Goal: Task Accomplishment & Management: Manage account settings

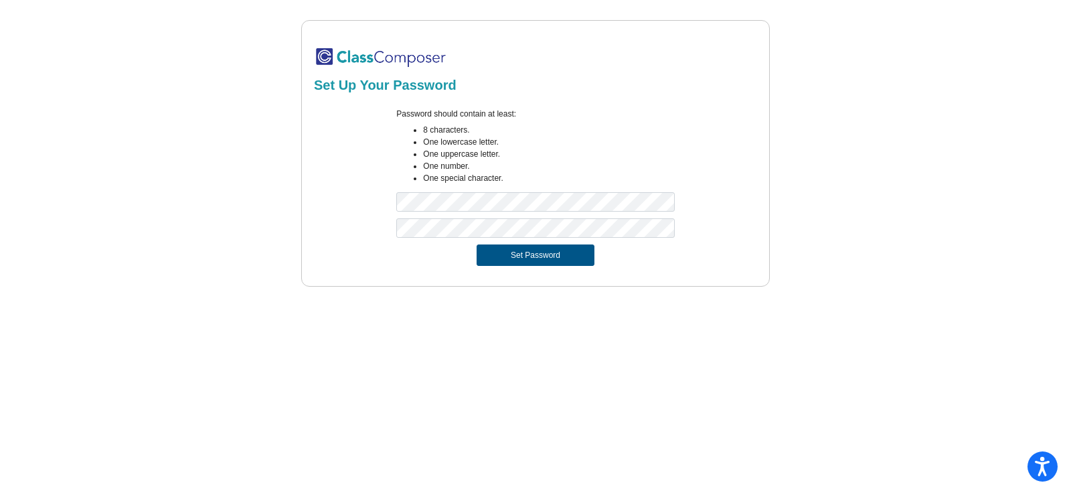
click at [506, 246] on button "Set Password" at bounding box center [536, 254] width 118 height 21
click at [518, 263] on button "Set Password" at bounding box center [536, 254] width 118 height 21
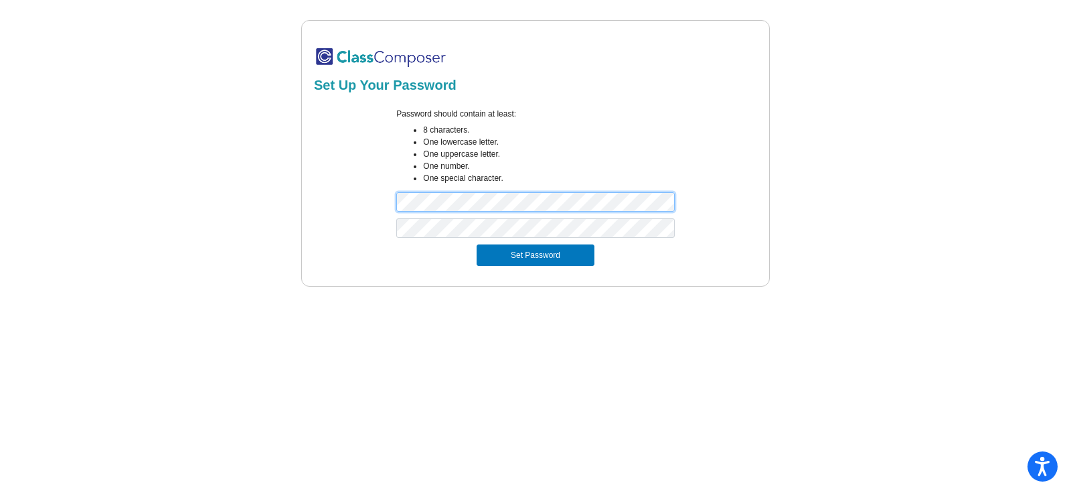
click at [372, 186] on div "Password should contain at least: 8 characters. One lowercase letter. One upper…" at bounding box center [535, 163] width 447 height 110
click at [477, 244] on button "Set Password" at bounding box center [536, 254] width 118 height 21
click at [364, 213] on form "Password should contain at least: 8 characters. One lowercase letter. One upper…" at bounding box center [535, 187] width 443 height 174
click at [383, 192] on div "Password should contain at least: 8 characters. One lowercase letter. One upper…" at bounding box center [535, 163] width 447 height 110
click at [477, 244] on button "Set Password" at bounding box center [536, 254] width 118 height 21
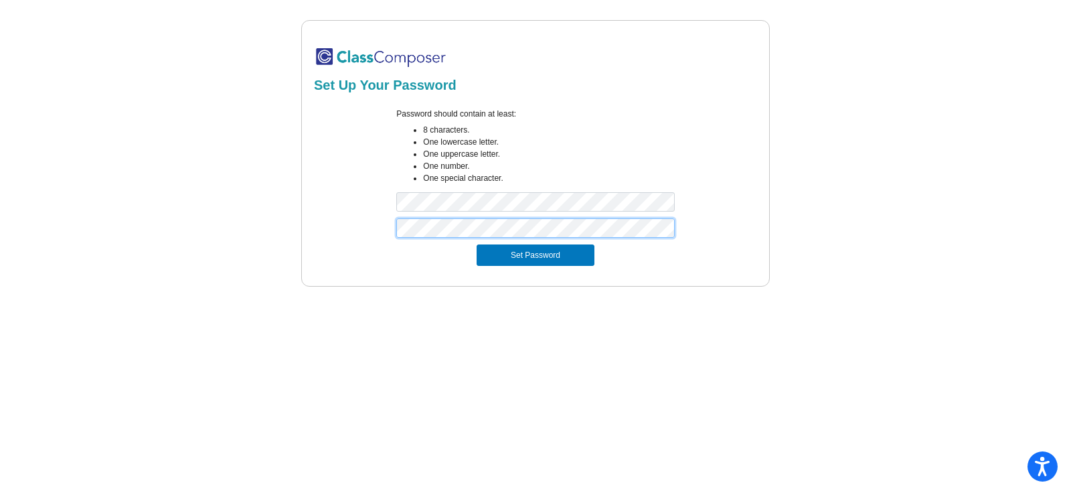
click at [293, 214] on div "Set Up Your Password Password should contain at least: 8 characters. One lowerc…" at bounding box center [535, 153] width 1028 height 266
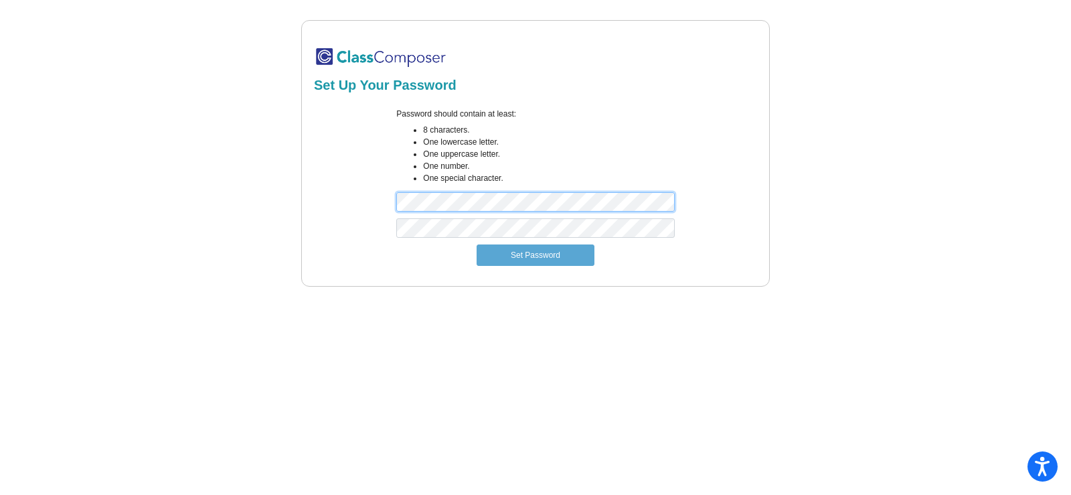
click at [336, 187] on div "Password should contain at least: 8 characters. One lowercase letter. One upper…" at bounding box center [535, 163] width 447 height 110
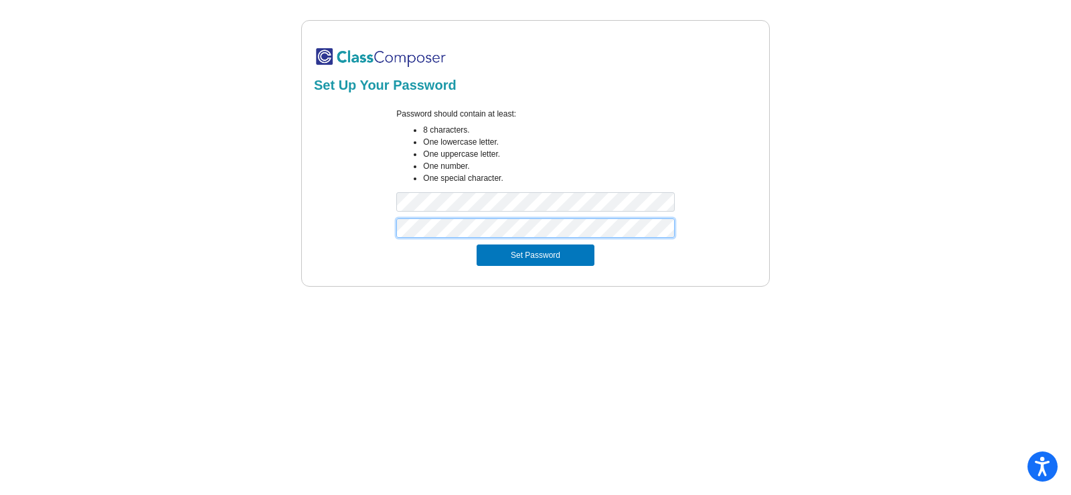
click at [477, 244] on button "Set Password" at bounding box center [536, 254] width 118 height 21
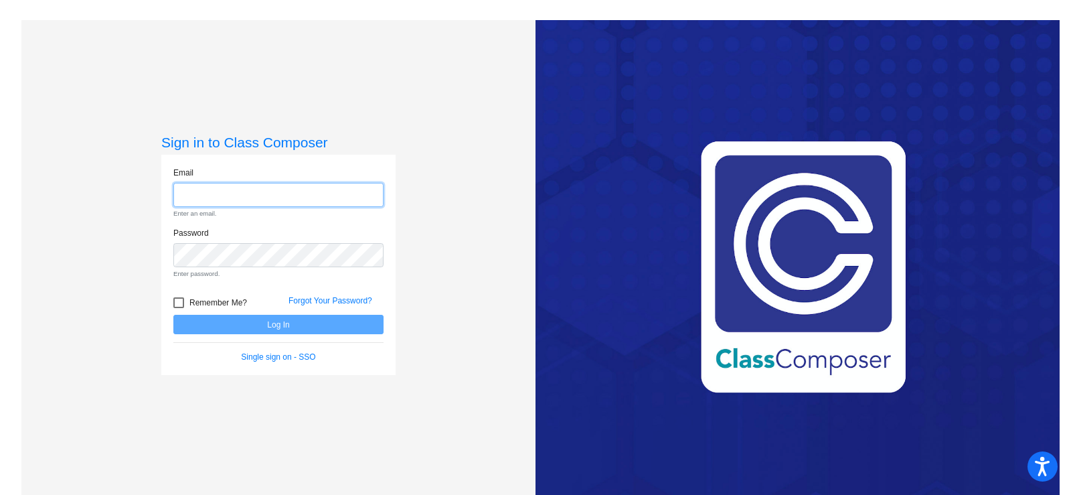
click at [214, 202] on input "email" at bounding box center [278, 195] width 210 height 25
click at [227, 199] on input "email" at bounding box center [278, 195] width 210 height 25
type input "R"
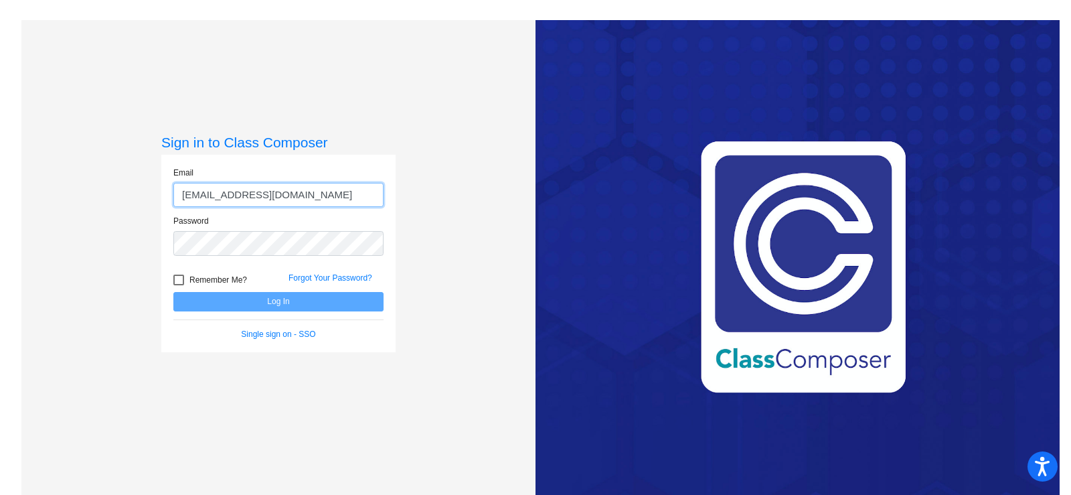
type input "[EMAIL_ADDRESS][DOMAIN_NAME]"
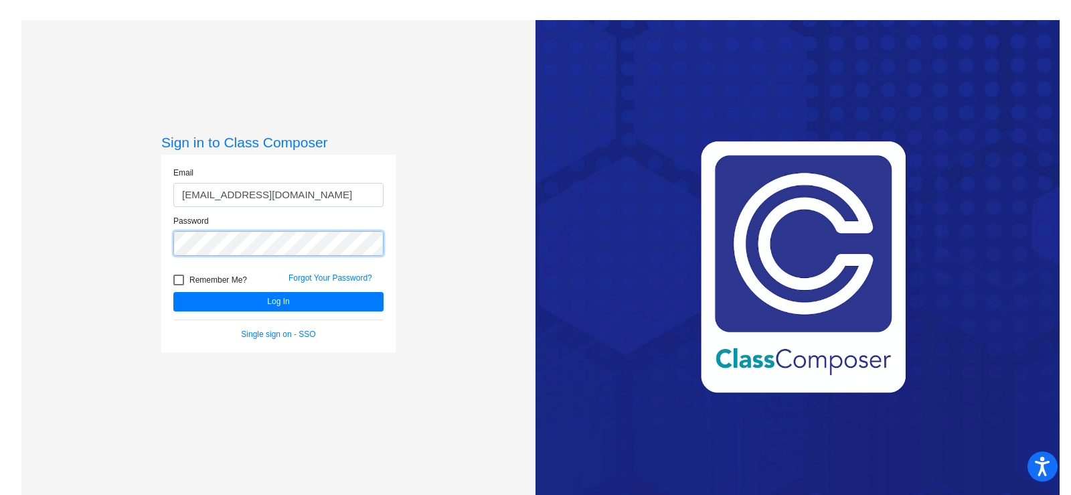
click at [173, 292] on button "Log In" at bounding box center [278, 301] width 210 height 19
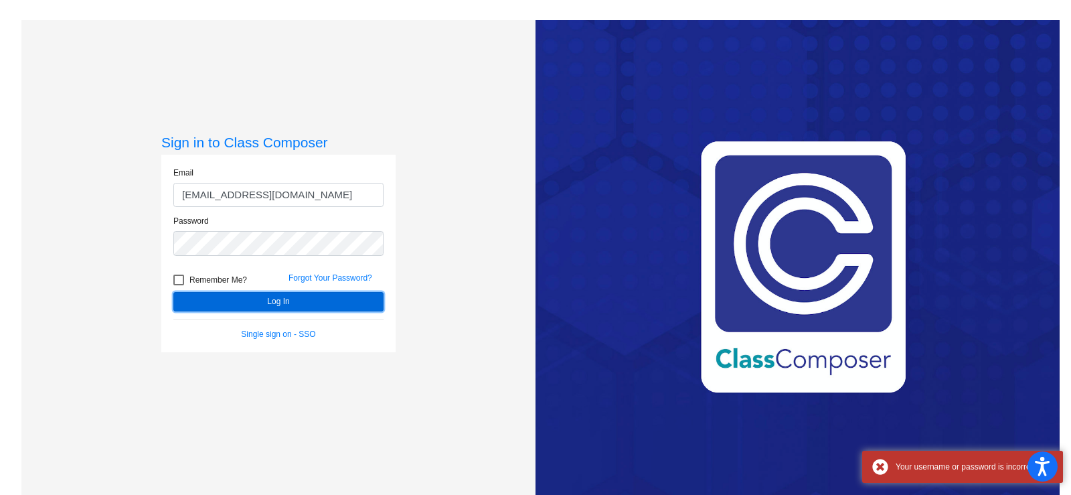
click at [279, 299] on button "Log In" at bounding box center [278, 301] width 210 height 19
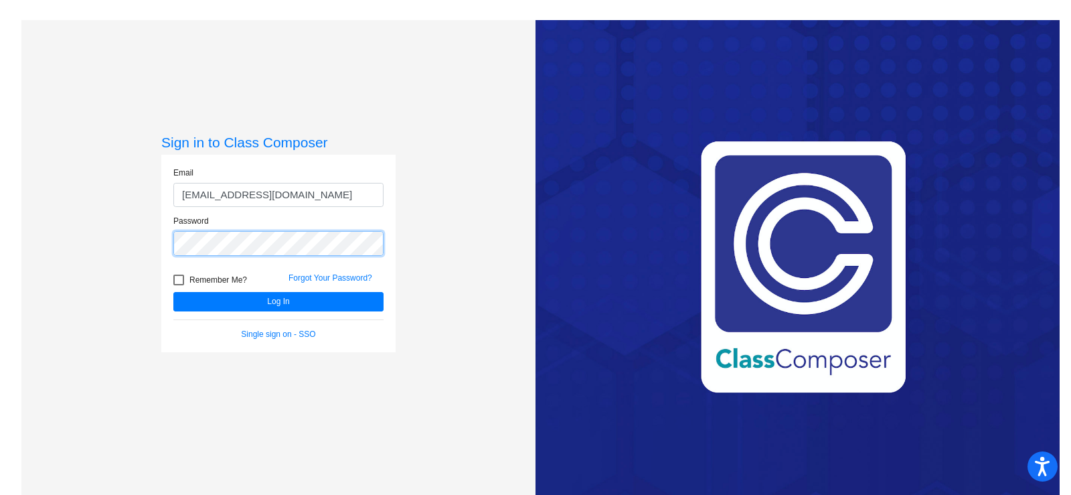
click at [52, 226] on div "Sign in to Class Composer Email rryman@swsdk6.com Password Remember Me? Forgot …" at bounding box center [278, 267] width 514 height 495
click at [152, 238] on div "Sign in to Class Composer Email rryman@swsdk6.com Password Remember Me? Forgot …" at bounding box center [278, 267] width 514 height 495
click at [173, 292] on button "Log In" at bounding box center [278, 301] width 210 height 19
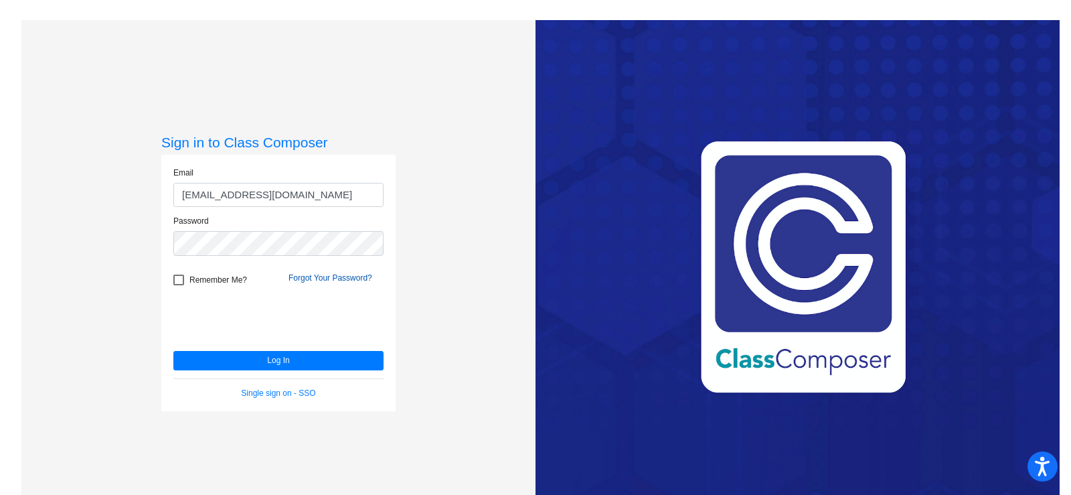
click at [321, 279] on link "Forgot Your Password?" at bounding box center [331, 277] width 84 height 9
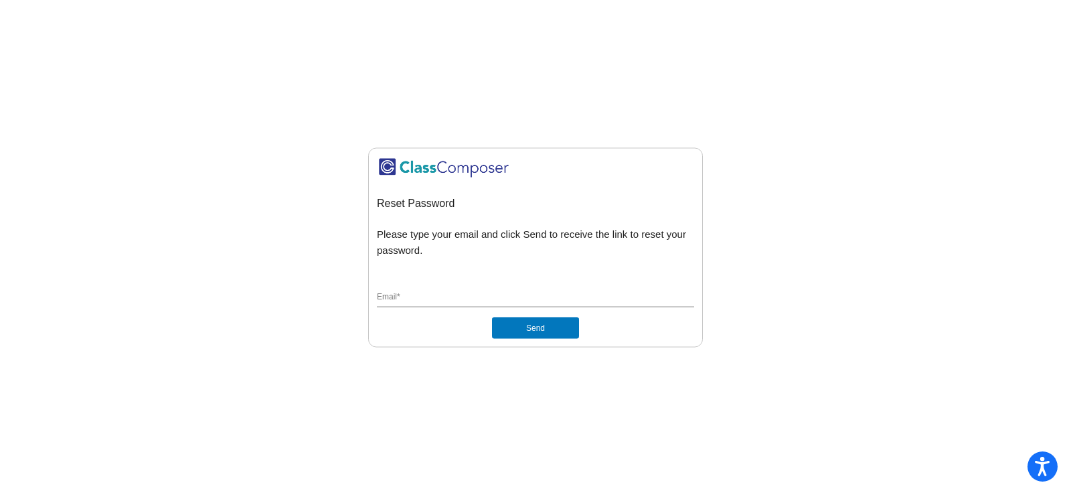
click at [514, 306] on div "Email *" at bounding box center [535, 294] width 317 height 25
type input "[EMAIL_ADDRESS][DOMAIN_NAME]"
click at [492, 317] on button "Send" at bounding box center [535, 327] width 87 height 21
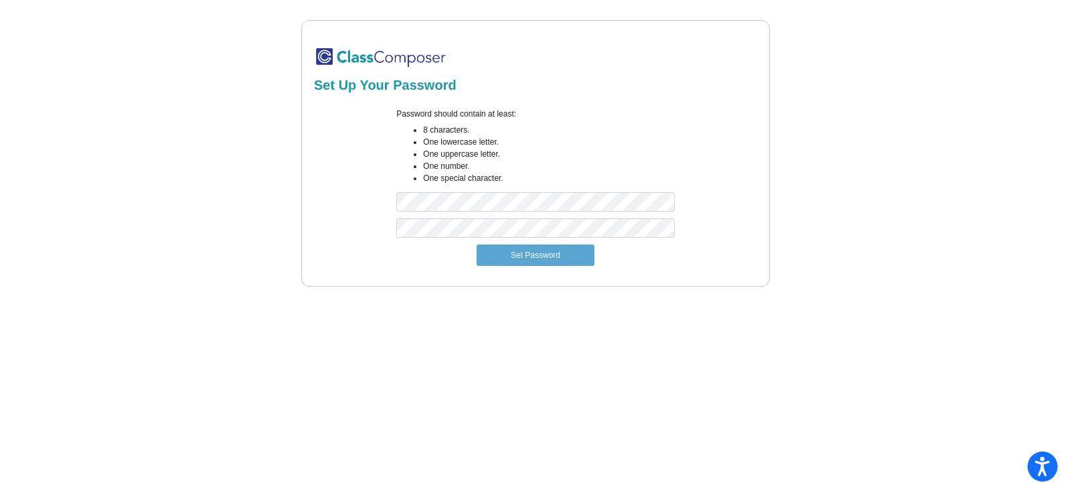
click at [426, 216] on div "Password should contain at least: 8 characters. One lowercase letter. One upper…" at bounding box center [535, 163] width 298 height 110
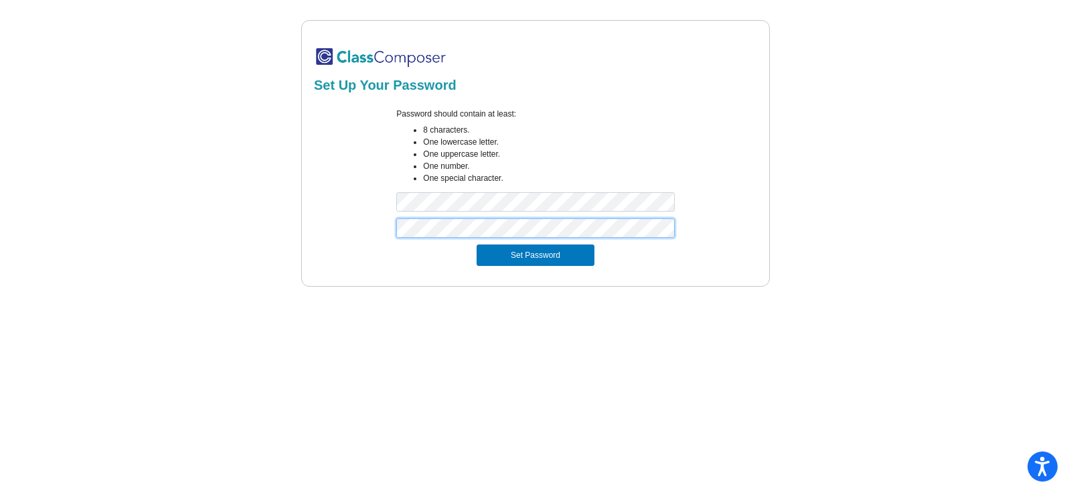
click at [477, 244] on button "Set Password" at bounding box center [536, 254] width 118 height 21
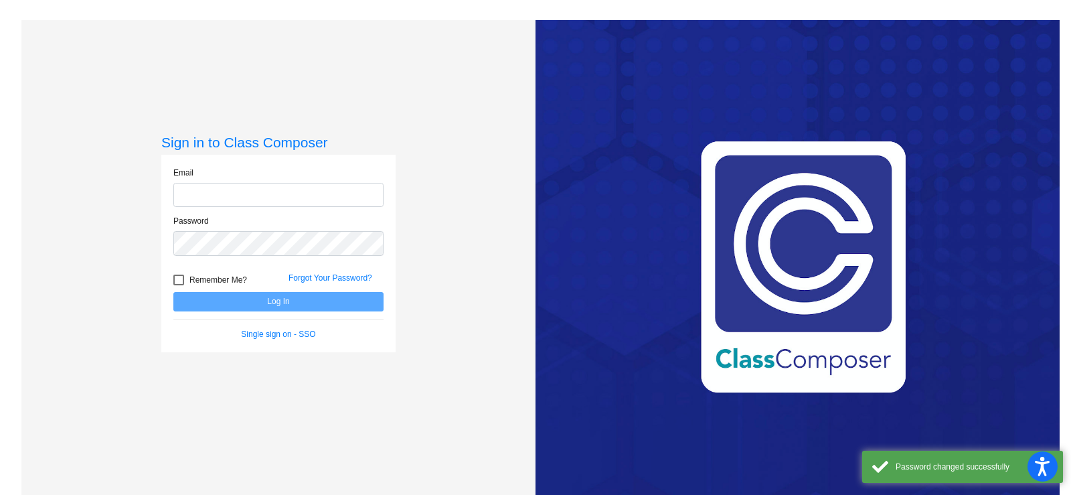
click at [281, 202] on input "email" at bounding box center [278, 195] width 210 height 25
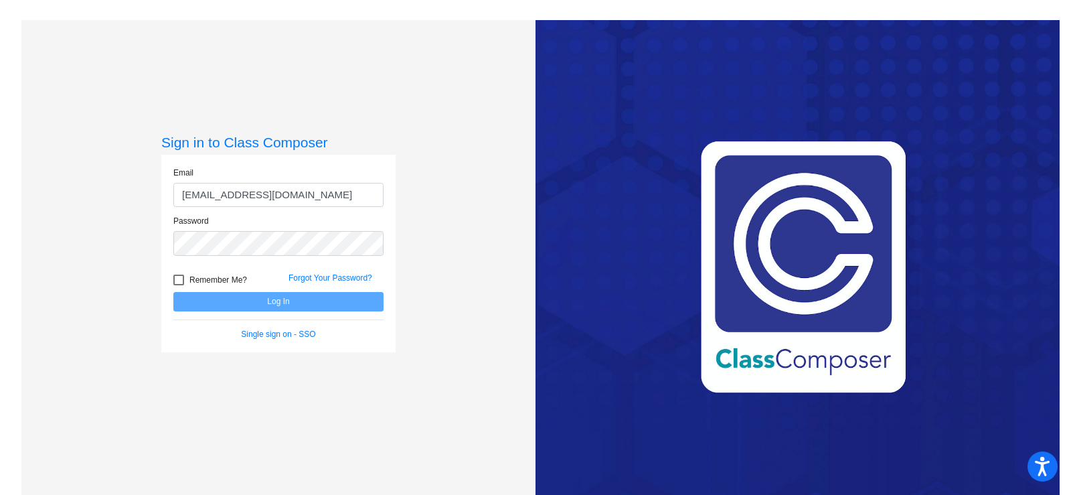
type input "[EMAIL_ADDRESS][DOMAIN_NAME]"
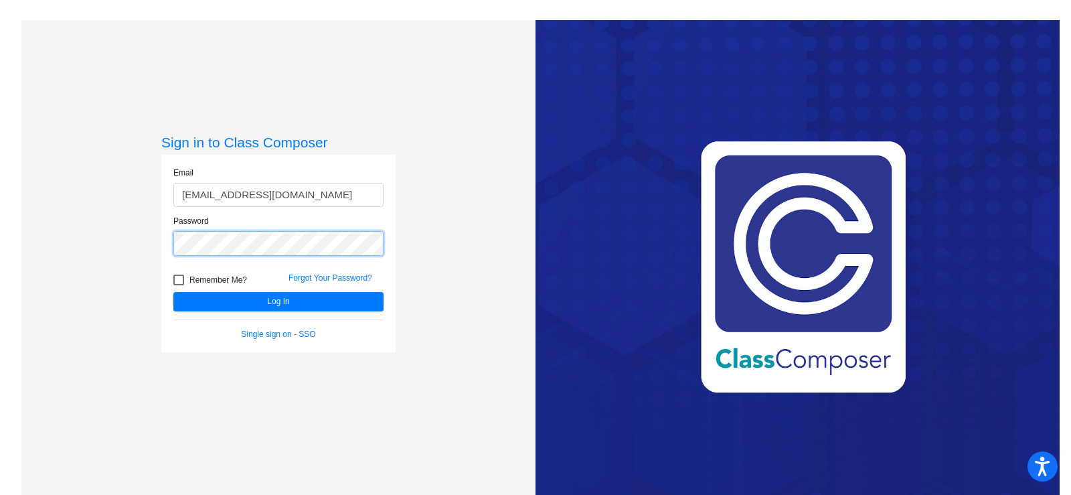
click at [173, 292] on button "Log In" at bounding box center [278, 301] width 210 height 19
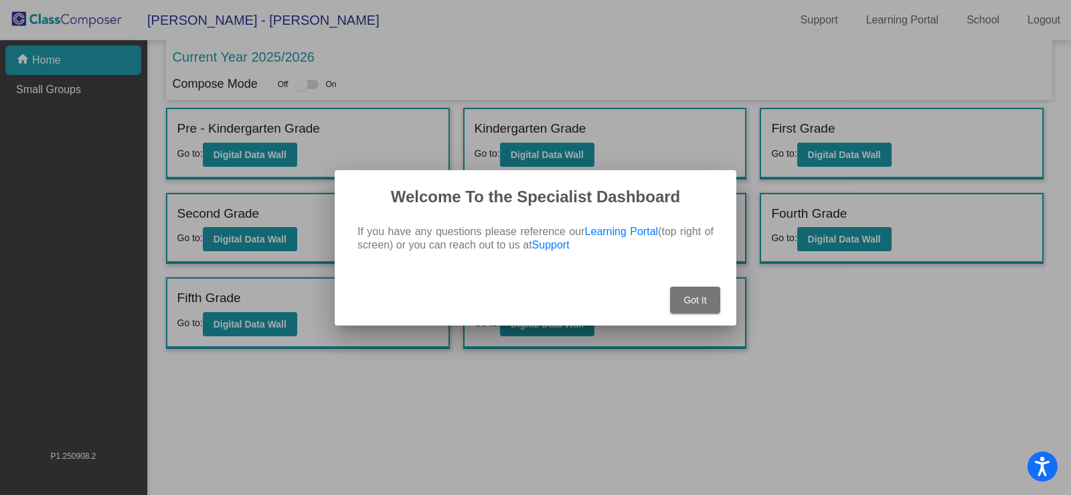
click at [691, 303] on span "Got It" at bounding box center [695, 300] width 23 height 11
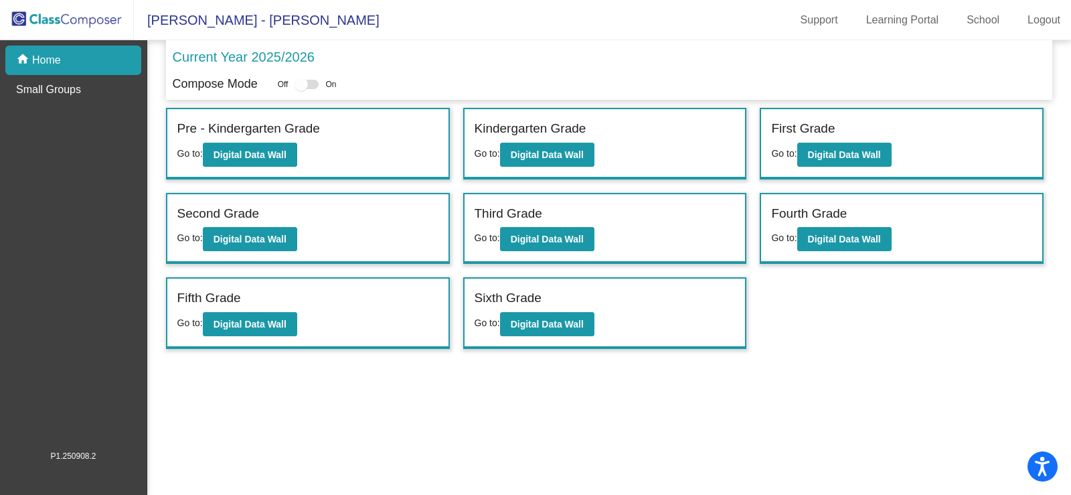
click at [546, 299] on div "Sixth Grade" at bounding box center [605, 300] width 261 height 23
click at [38, 77] on div "Small Groups" at bounding box center [73, 89] width 136 height 29
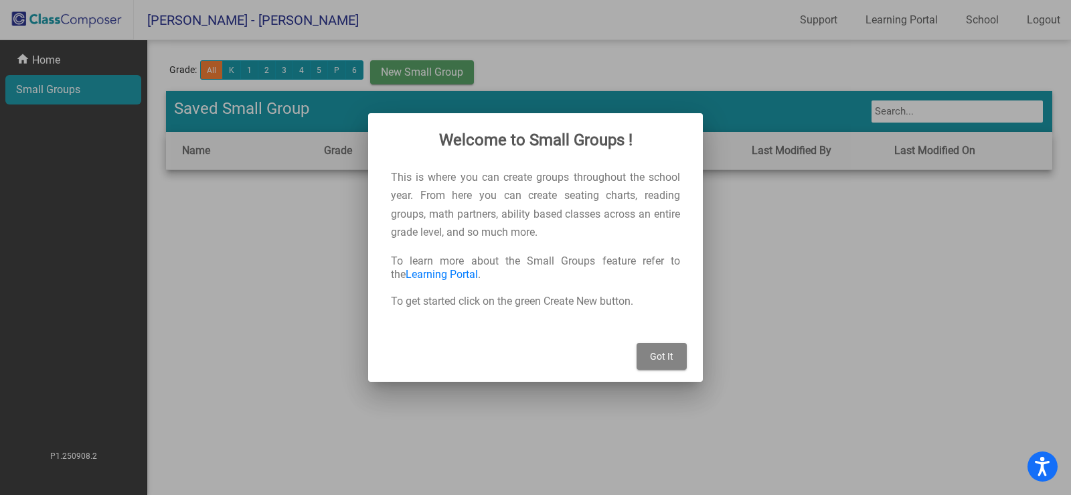
click at [647, 354] on button "Got It" at bounding box center [662, 356] width 50 height 27
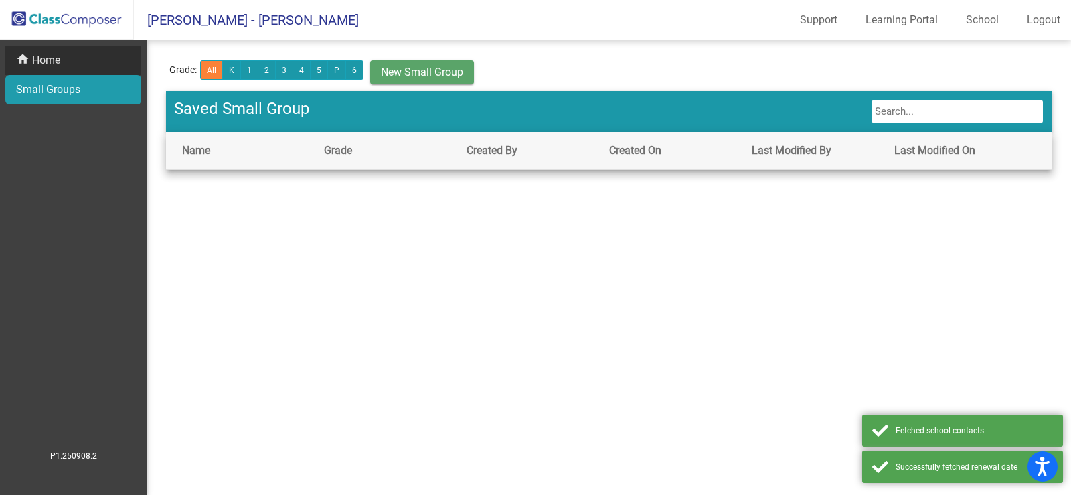
click at [35, 62] on p "Home" at bounding box center [46, 60] width 28 height 16
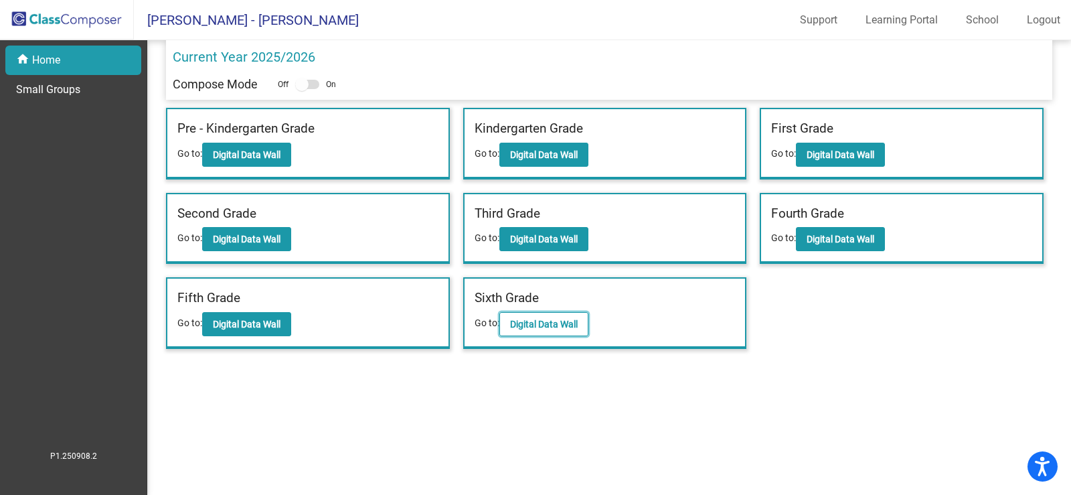
click at [534, 326] on b "Digital Data Wall" at bounding box center [544, 324] width 68 height 11
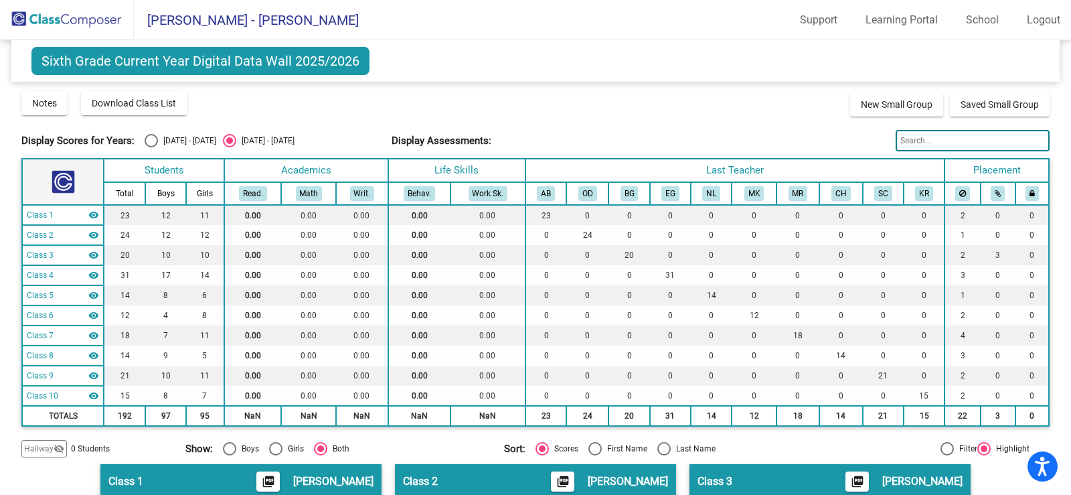
click at [182, 16] on span "[PERSON_NAME] - [PERSON_NAME]" at bounding box center [246, 19] width 225 height 21
click at [891, 23] on link "Learning Portal" at bounding box center [902, 19] width 94 height 21
click at [989, 24] on link "School" at bounding box center [982, 19] width 54 height 21
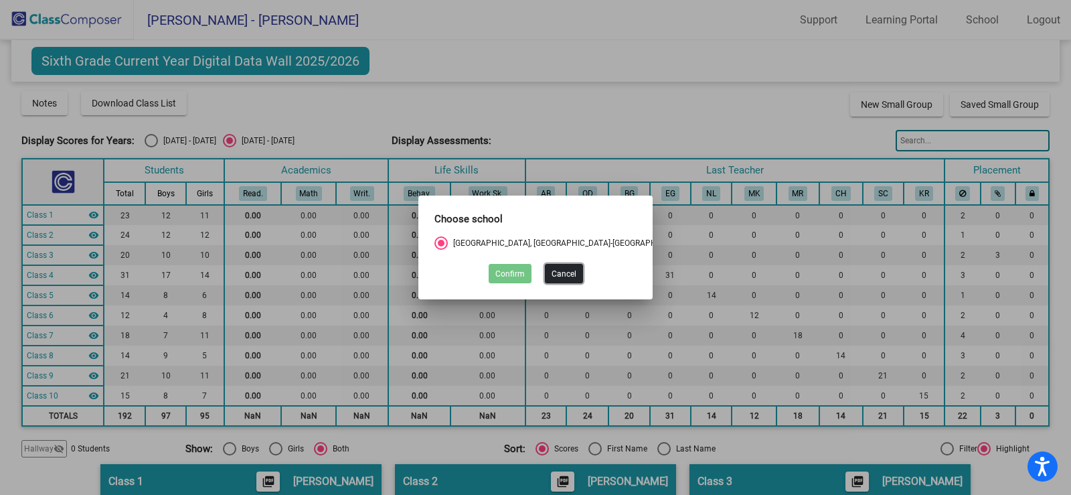
click at [561, 271] on button "Cancel" at bounding box center [564, 273] width 38 height 19
